Goal: Information Seeking & Learning: Check status

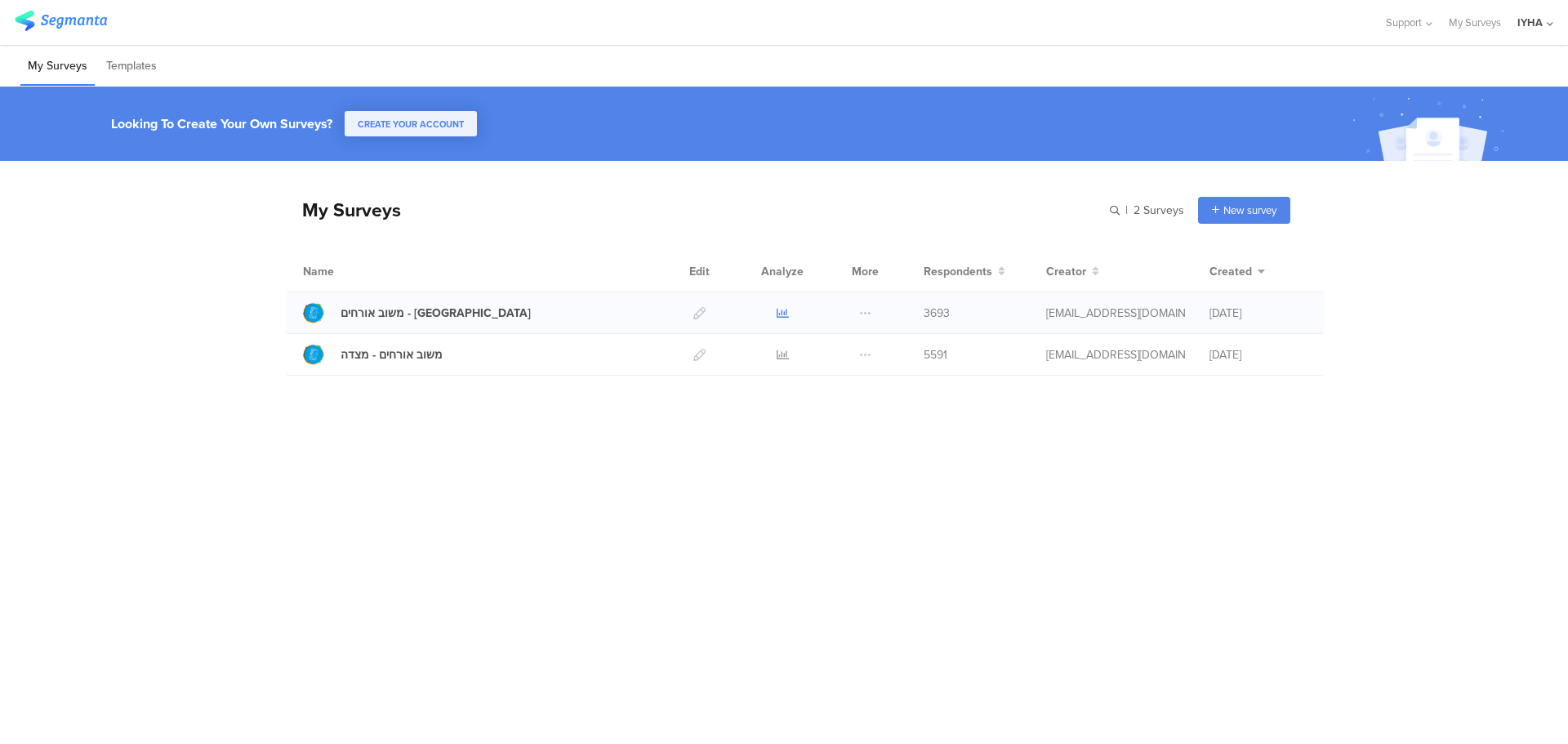
click at [777, 310] on icon at bounding box center [782, 313] width 13 height 13
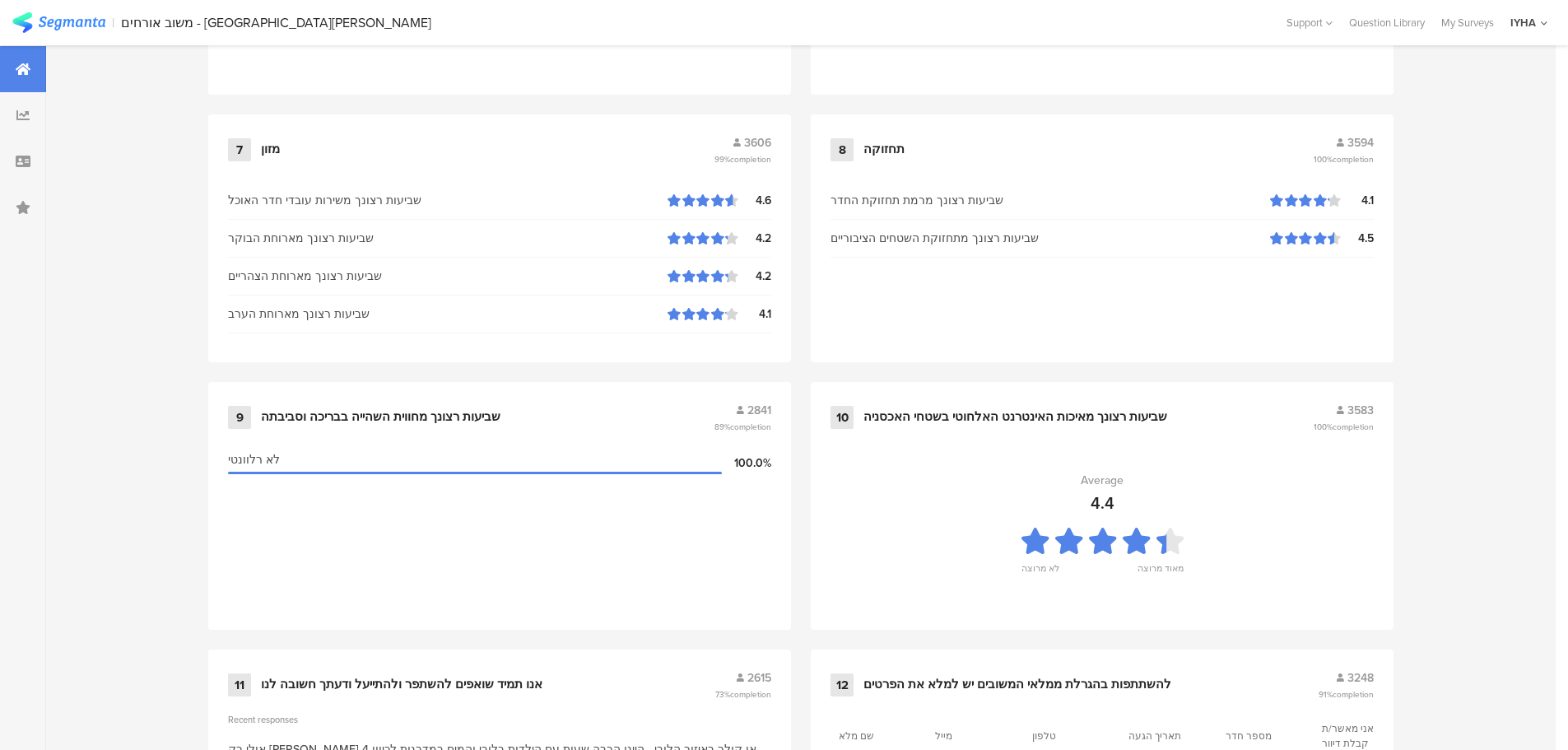
scroll to position [1664, 0]
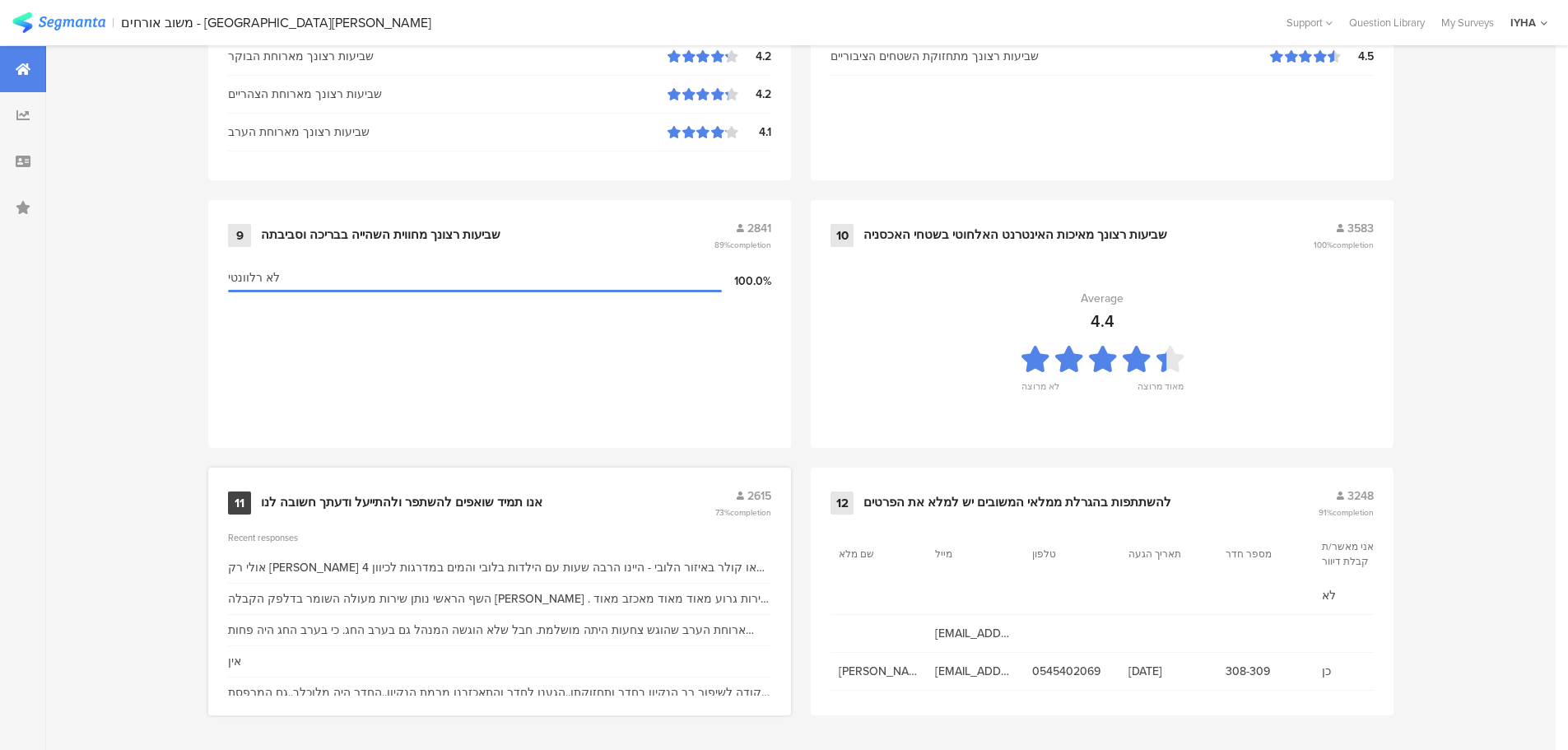
click at [490, 504] on div "אנו תמיד שואפים להשתפר ולהתייעל ודעתך חשובה לנו" at bounding box center [401, 502] width 281 height 16
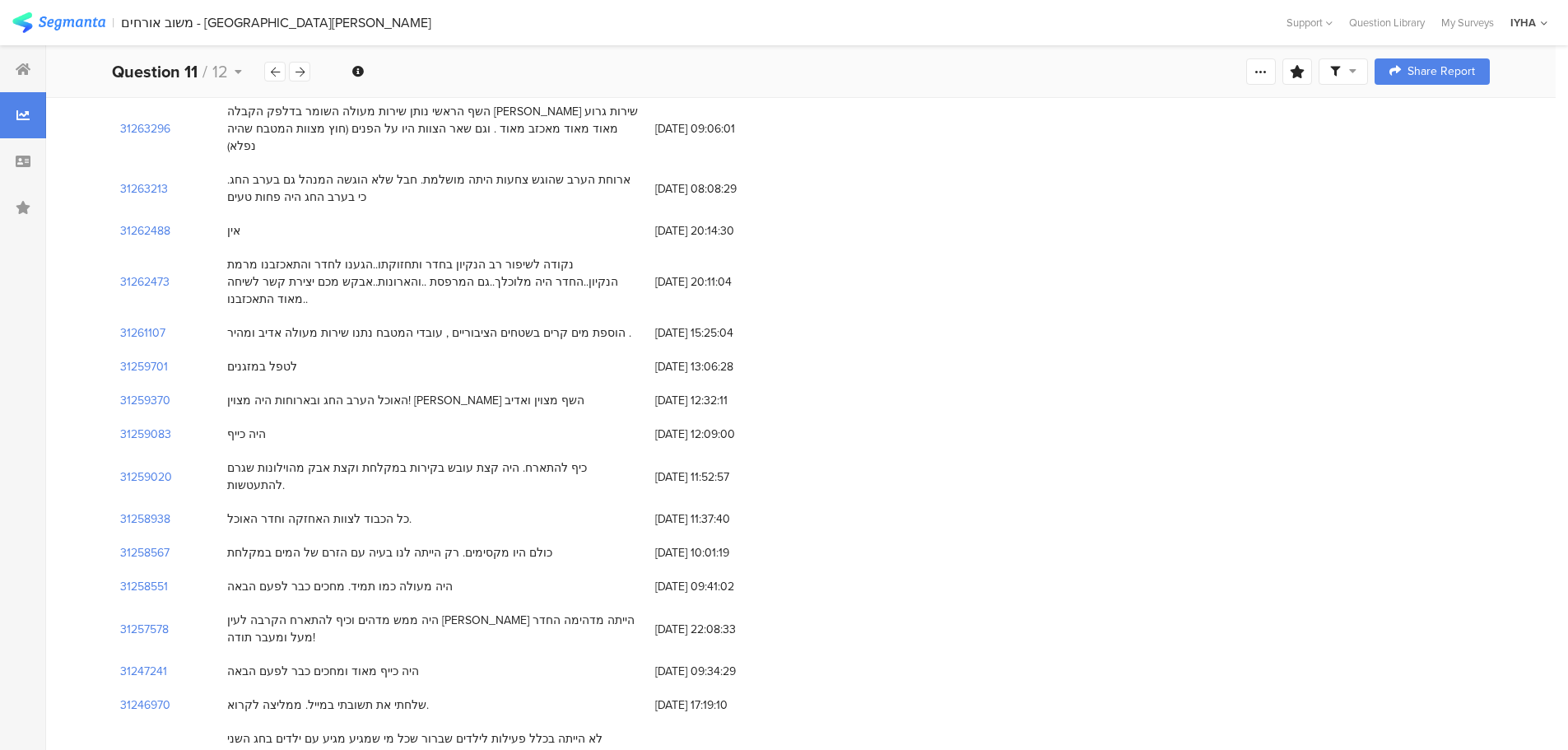
scroll to position [247, 0]
click at [161, 269] on section "31262473" at bounding box center [144, 278] width 49 height 17
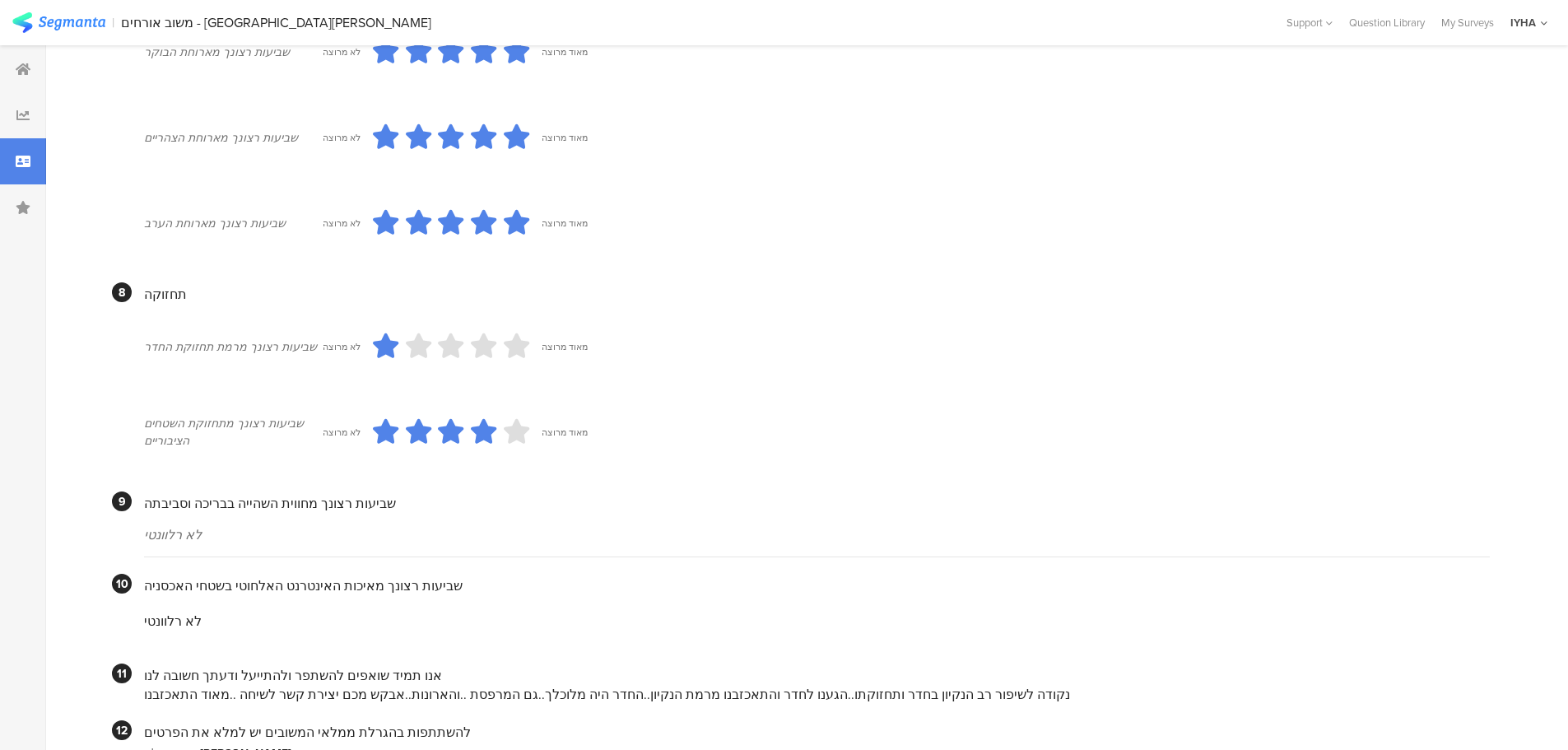
scroll to position [1379, 0]
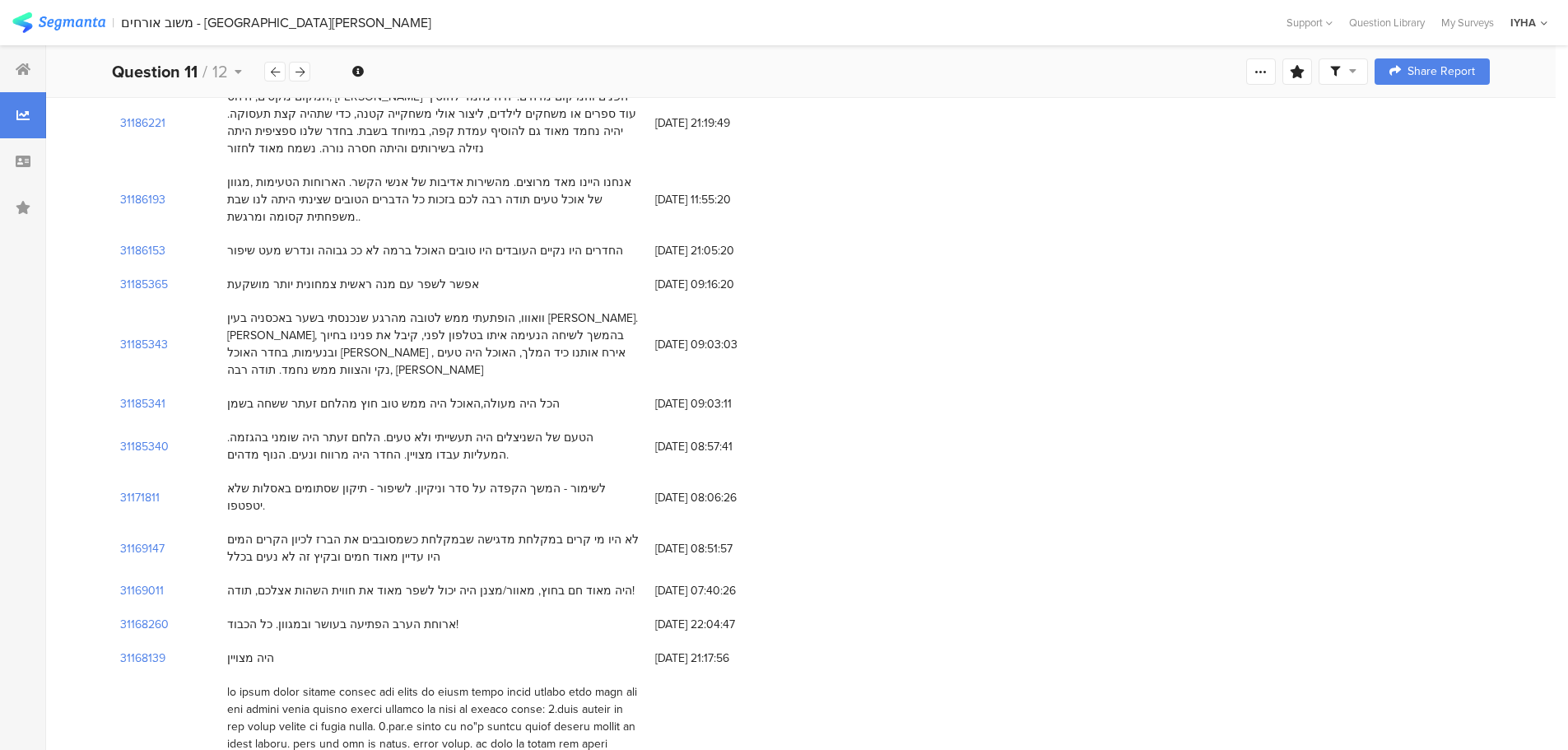
scroll to position [247, 0]
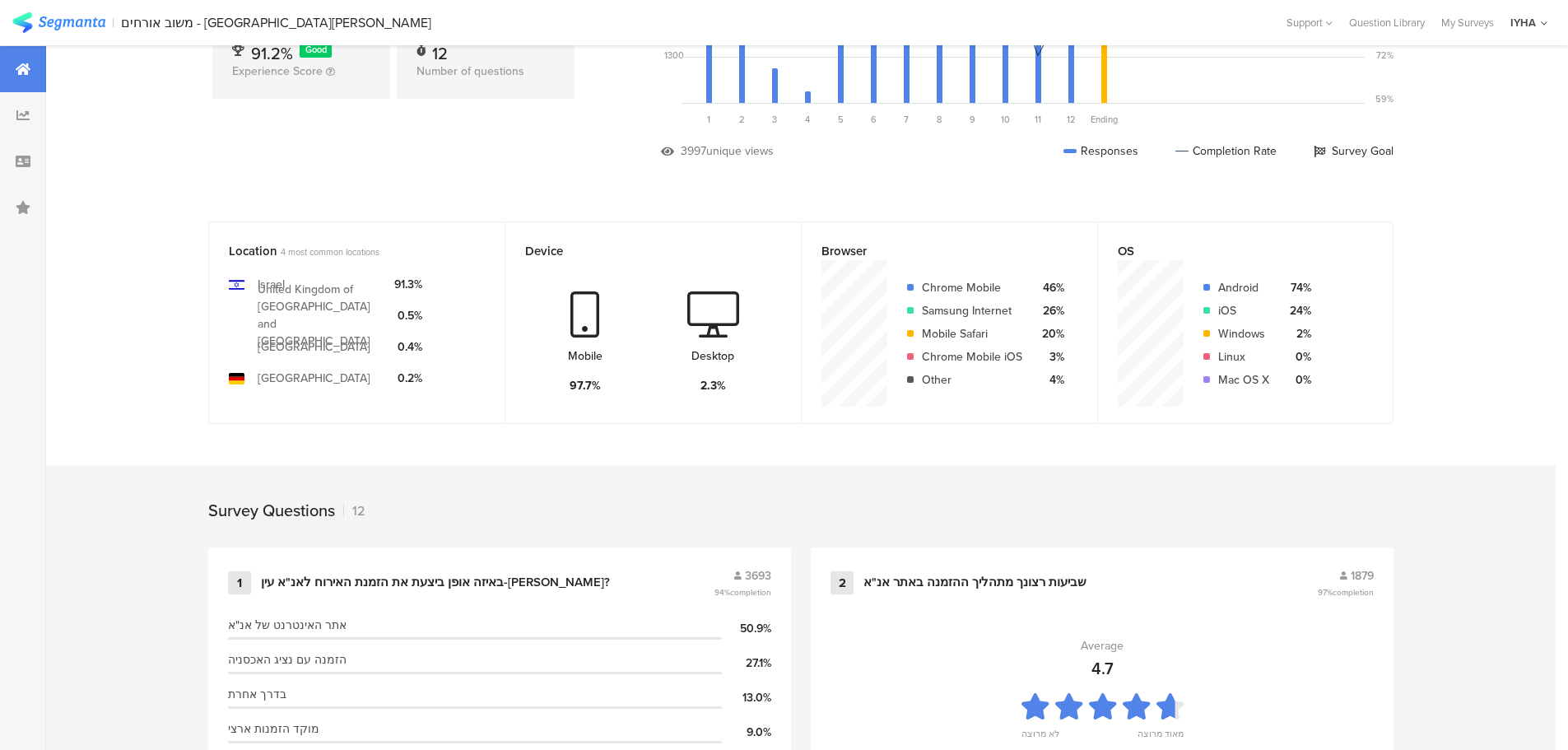
scroll to position [1664, 0]
